Goal: Information Seeking & Learning: Learn about a topic

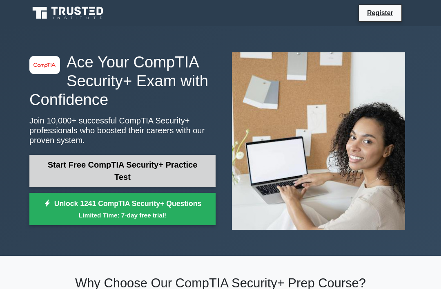
click at [91, 170] on link "Start Free CompTIA Security+ Practice Test" at bounding box center [122, 171] width 186 height 32
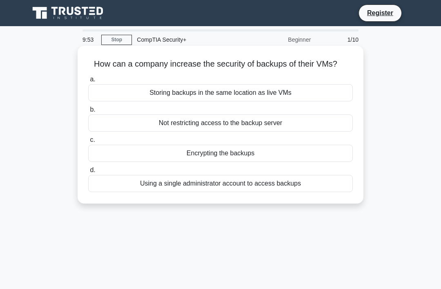
click at [319, 162] on div "Encrypting the backups" at bounding box center [220, 153] width 265 height 17
click at [88, 143] on input "c. Encrypting the backups" at bounding box center [88, 139] width 0 height 5
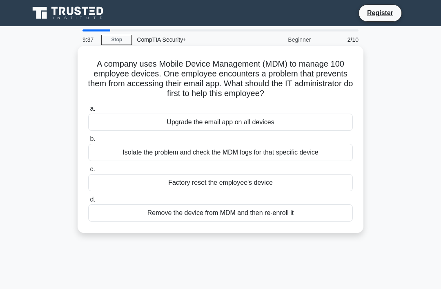
click at [322, 149] on div "Isolate the problem and check the MDM logs for that specific device" at bounding box center [220, 152] width 265 height 17
click at [88, 142] on input "b. Isolate the problem and check the MDM logs for that specific device" at bounding box center [88, 138] width 0 height 5
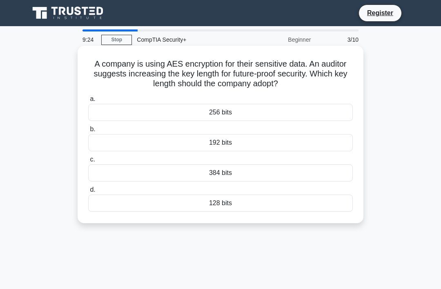
click at [321, 110] on div "256 bits" at bounding box center [220, 112] width 265 height 17
click at [88, 102] on input "a. 256 bits" at bounding box center [88, 98] width 0 height 5
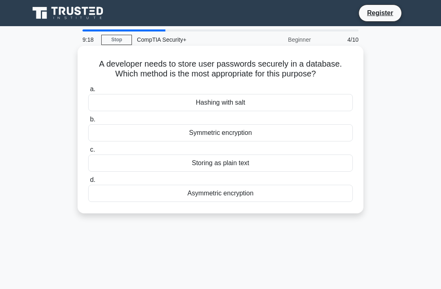
click at [310, 111] on div "Hashing with salt" at bounding box center [220, 102] width 265 height 17
click at [88, 92] on input "a. Hashing with salt" at bounding box center [88, 89] width 0 height 5
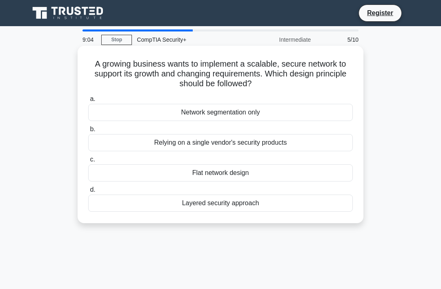
click at [322, 208] on div "Layered security approach" at bounding box center [220, 202] width 265 height 17
click at [88, 192] on input "d. Layered security approach" at bounding box center [88, 189] width 0 height 5
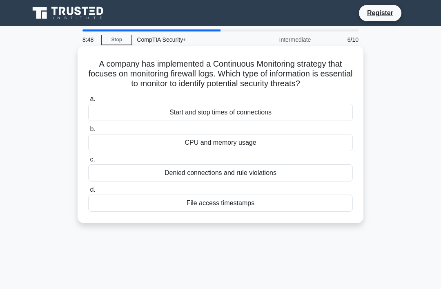
click at [321, 181] on div "Denied connections and rule violations" at bounding box center [220, 172] width 265 height 17
click at [88, 162] on input "c. Denied connections and rule violations" at bounding box center [88, 159] width 0 height 5
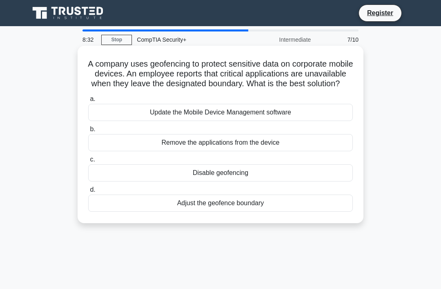
click at [315, 212] on div "Adjust the geofence boundary" at bounding box center [220, 202] width 265 height 17
click at [88, 192] on input "d. Adjust the geofence boundary" at bounding box center [88, 189] width 0 height 5
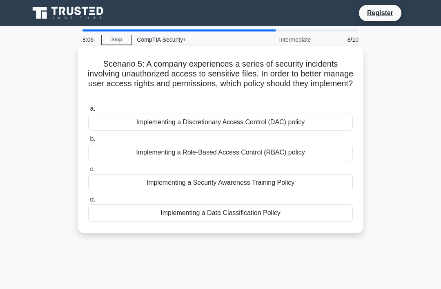
click at [316, 152] on div "Implementing a Role-Based Access Control (RBAC) policy" at bounding box center [220, 152] width 265 height 17
click at [88, 142] on input "b. Implementing a Role-Based Access Control (RBAC) policy" at bounding box center [88, 138] width 0 height 5
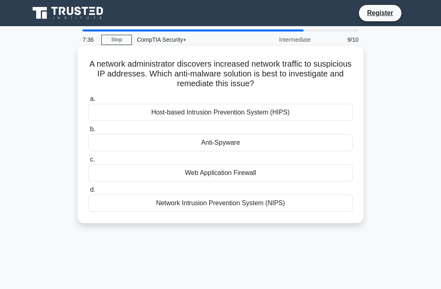
click at [314, 178] on div "Web Application Firewall" at bounding box center [220, 172] width 265 height 17
click at [88, 162] on input "c. Web Application Firewall" at bounding box center [88, 159] width 0 height 5
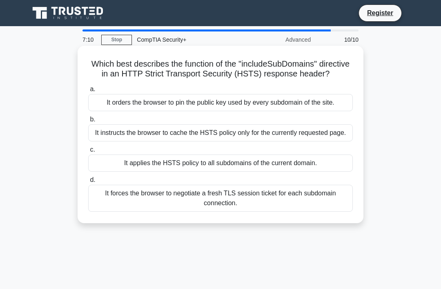
click at [316, 172] on div "It applies the HSTS policy to all subdomains of the current domain." at bounding box center [220, 162] width 265 height 17
click at [88, 152] on input "c. It applies the HSTS policy to all subdomains of the current domain." at bounding box center [88, 149] width 0 height 5
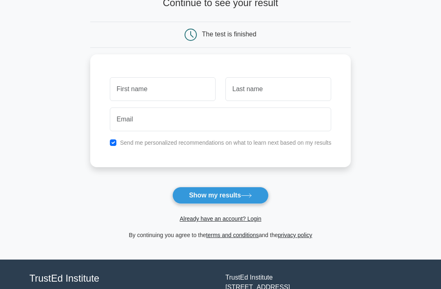
scroll to position [64, 0]
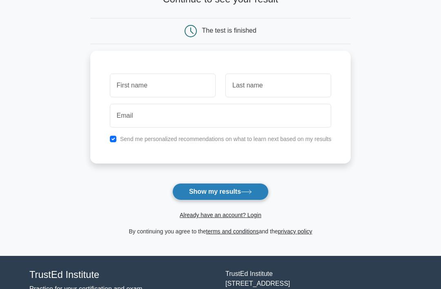
click at [243, 196] on button "Show my results" at bounding box center [220, 191] width 96 height 17
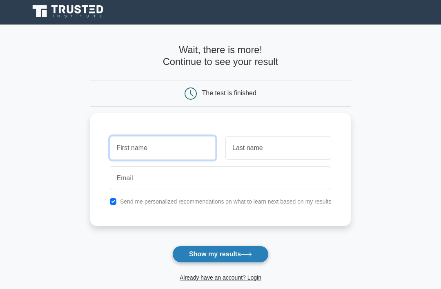
scroll to position [0, 0]
